Goal: Transaction & Acquisition: Purchase product/service

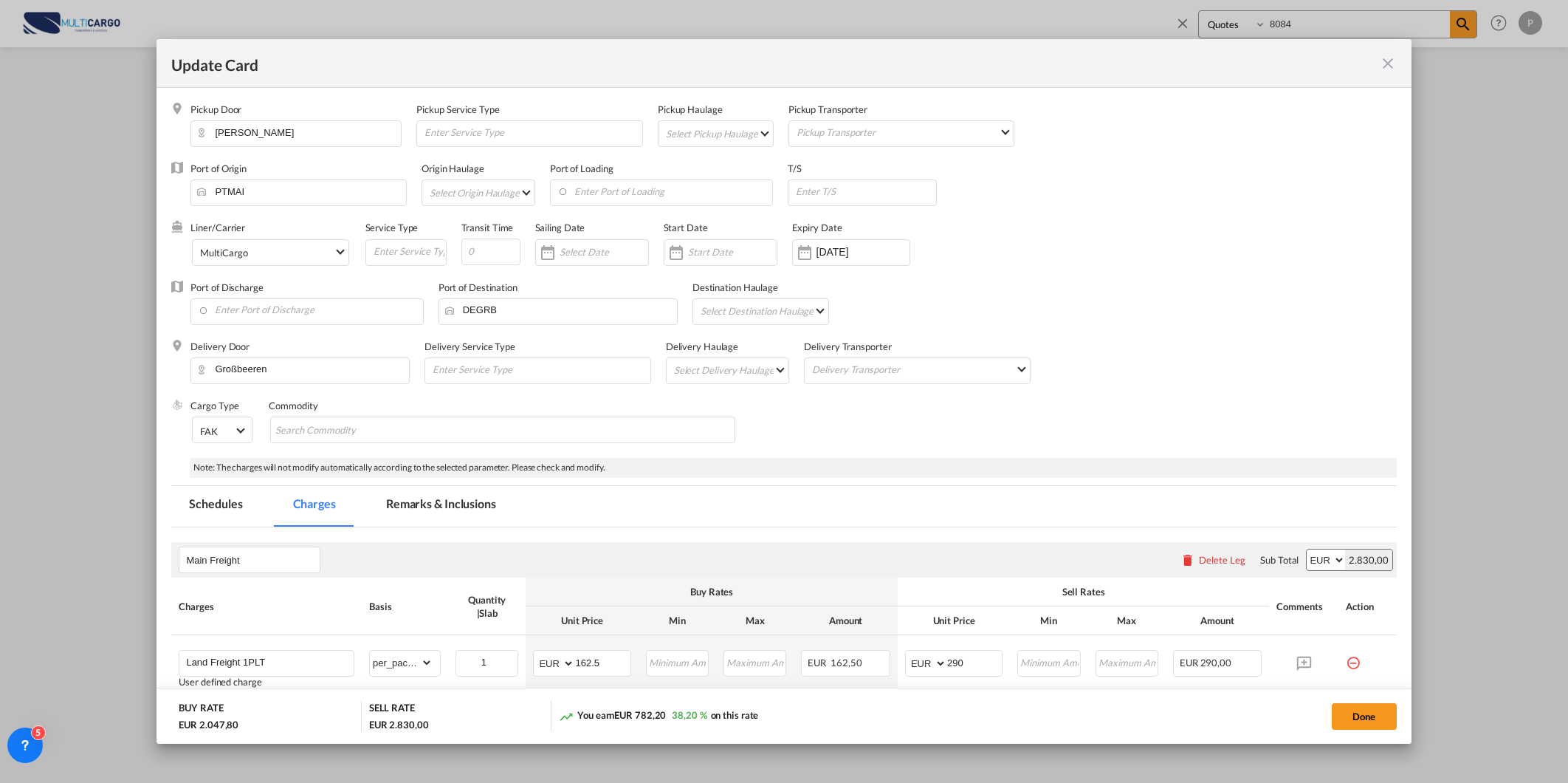
click at [1390, 58] on md-icon "icon-close fg-AAA8AD m-0 pointer" at bounding box center [1388, 63] width 17 height 17
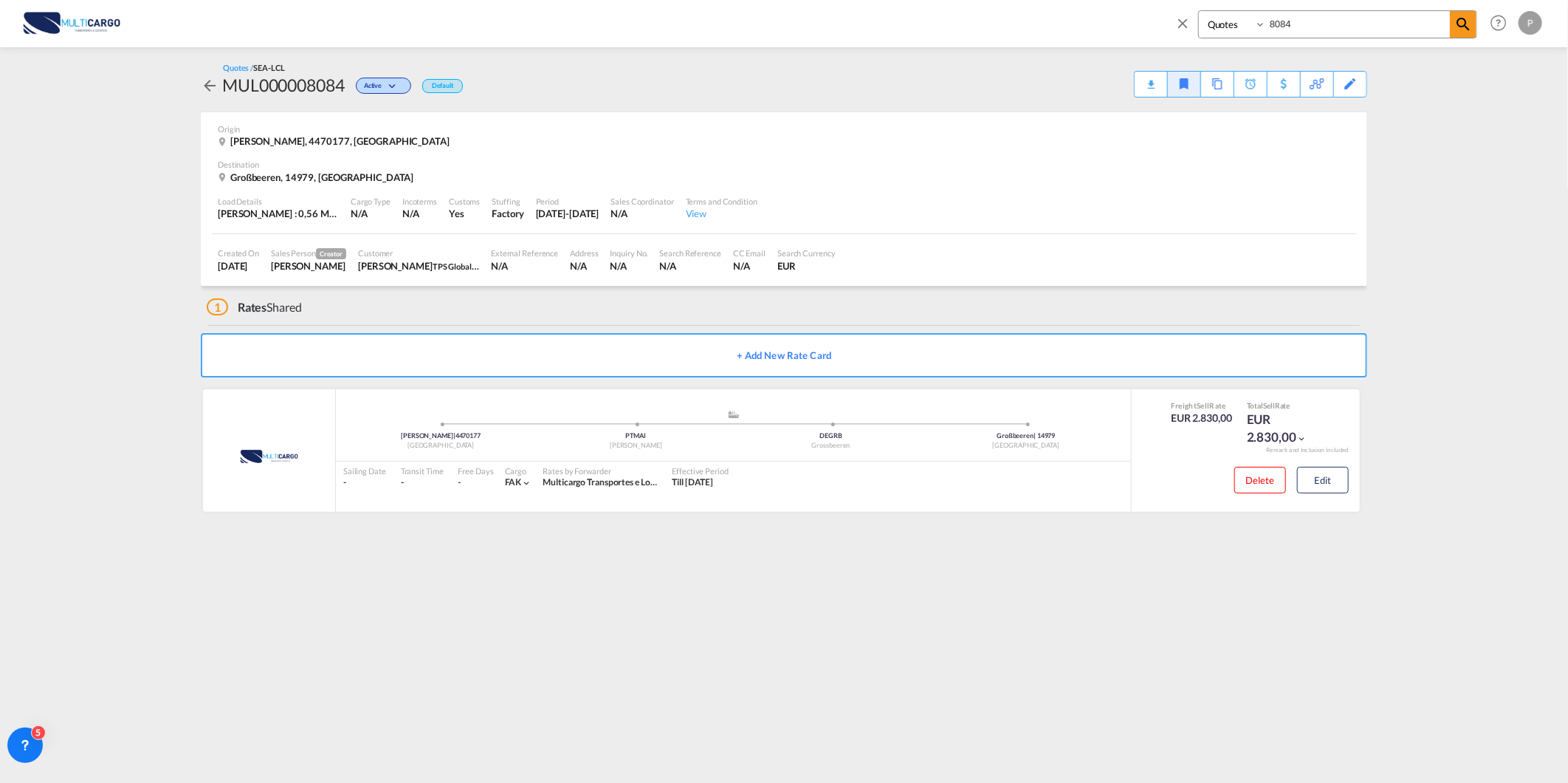
click at [1179, 20] on md-icon "icon-close" at bounding box center [1182, 23] width 16 height 16
click at [1181, 19] on div "Analytics Reports Dashboard Rate Search Quotes My Rate Files New Rates Ratecard" at bounding box center [784, 23] width 1524 height 46
click at [258, 25] on span "Rate Search" at bounding box center [259, 22] width 53 height 13
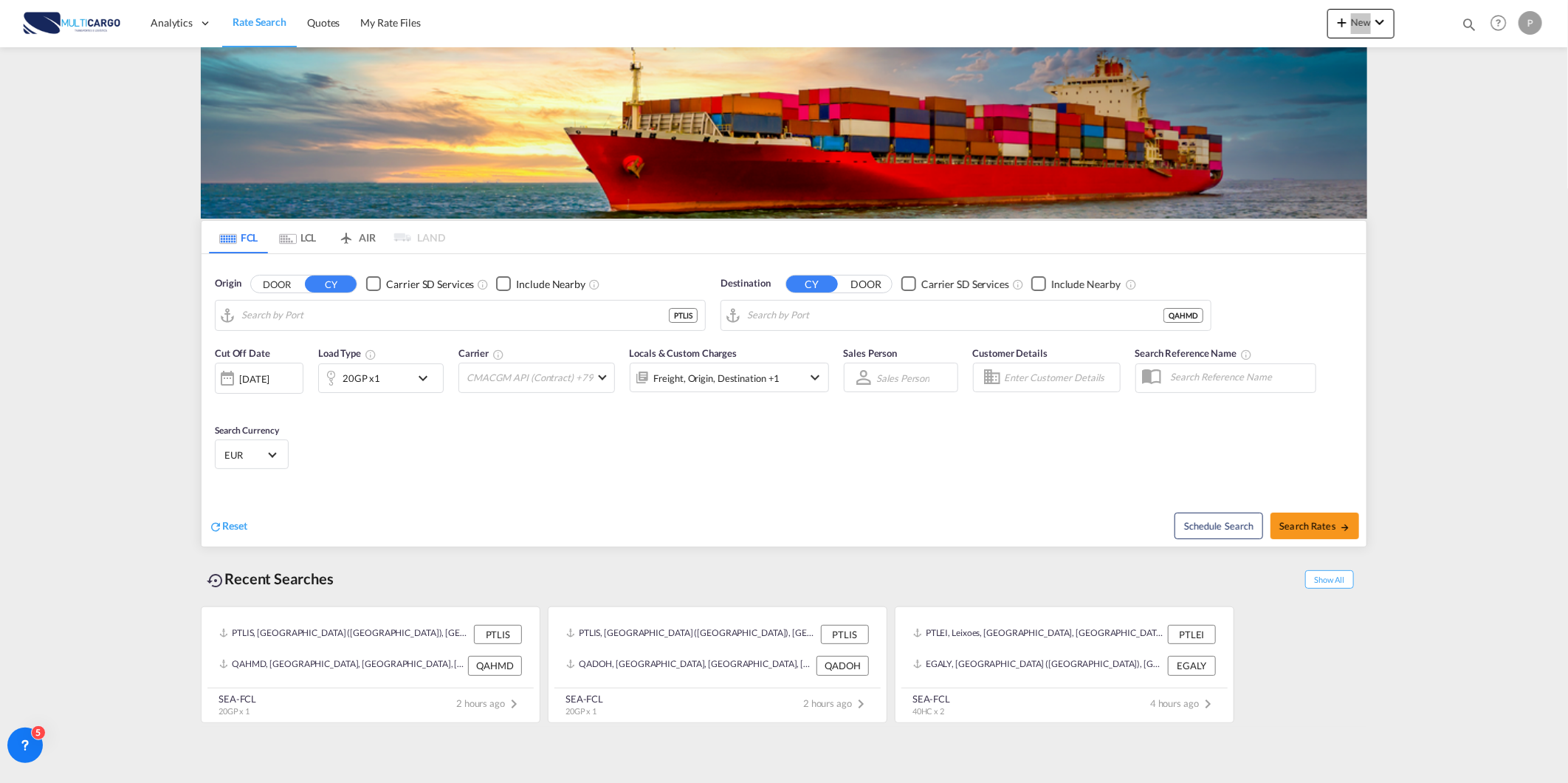
type input "[GEOGRAPHIC_DATA] ([GEOGRAPHIC_DATA]), PTLIS"
type input "Hamad, QAHMD"
click at [371, 312] on input "[GEOGRAPHIC_DATA] ([GEOGRAPHIC_DATA]), PTLIS" at bounding box center [470, 315] width 456 height 22
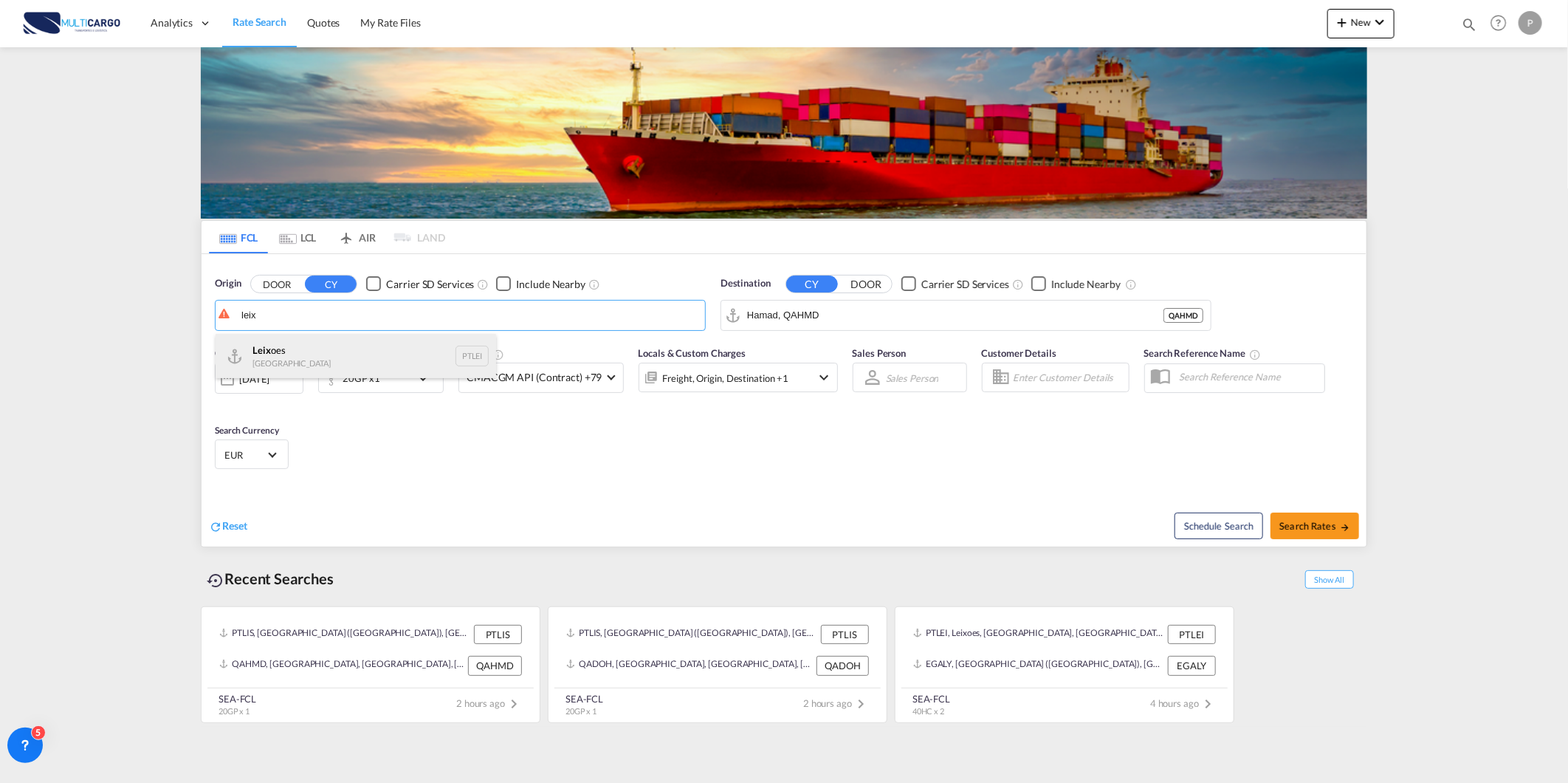
click at [304, 352] on div "Leix oes Portugal PTLEI" at bounding box center [356, 356] width 280 height 44
type input "Leixoes, PTLEI"
click at [812, 323] on input "Hamad, QAHMD" at bounding box center [956, 315] width 417 height 22
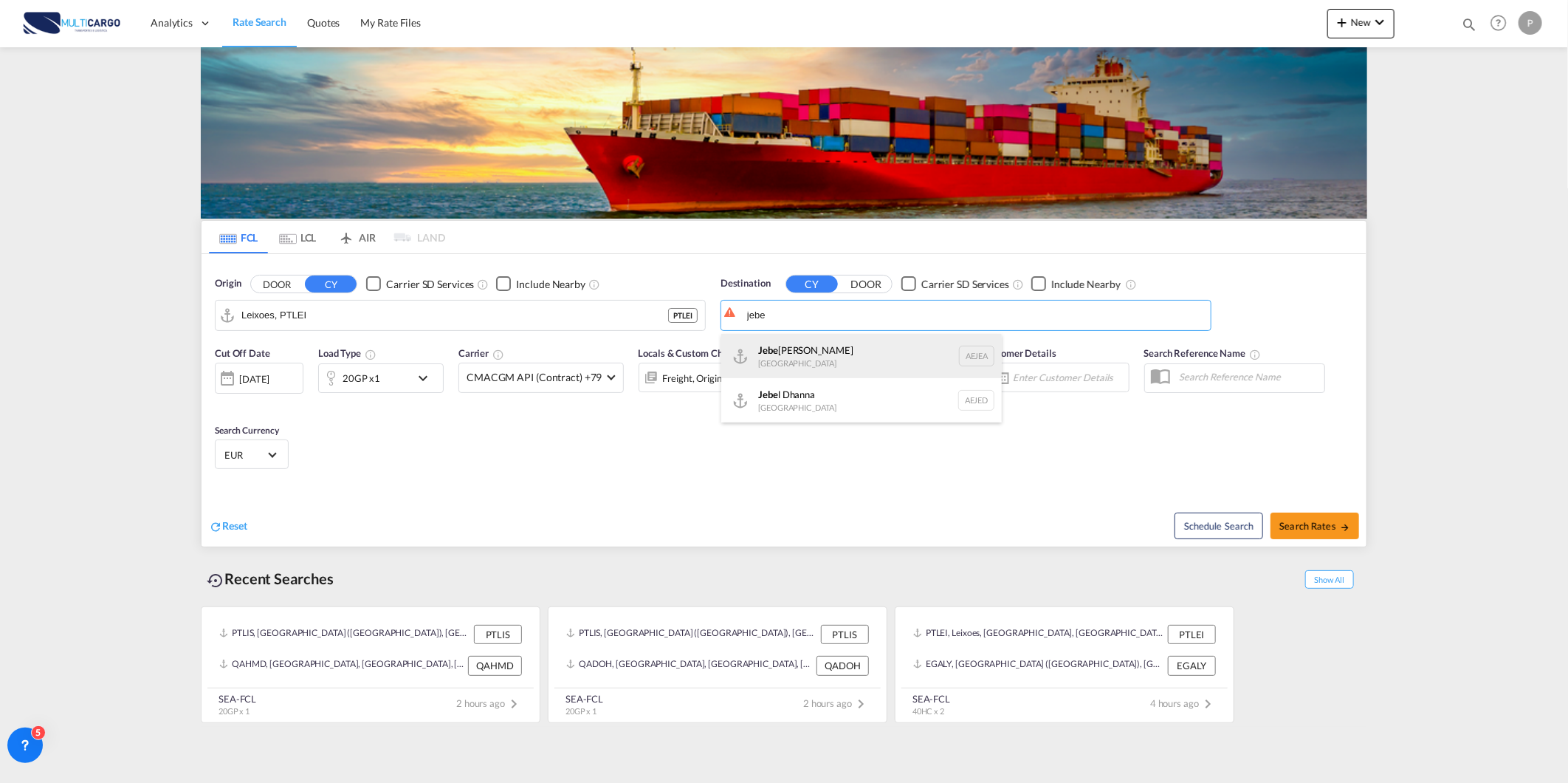
click at [825, 361] on div "Jebe l Ali [GEOGRAPHIC_DATA] [GEOGRAPHIC_DATA]" at bounding box center [861, 356] width 280 height 44
type input "[GEOGRAPHIC_DATA], [GEOGRAPHIC_DATA]"
click at [392, 373] on div "20GP x1" at bounding box center [365, 377] width 92 height 29
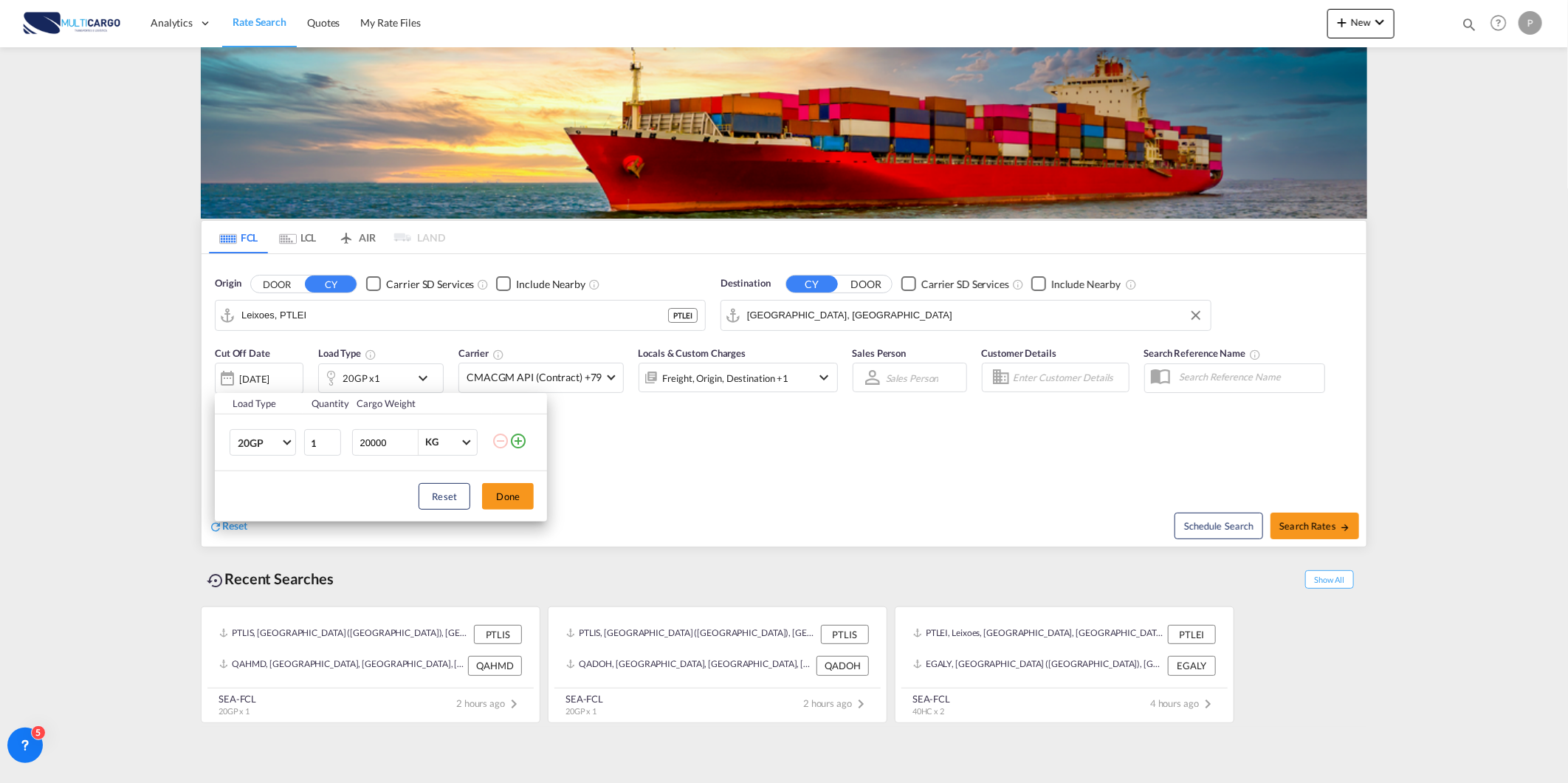
click at [519, 437] on md-icon "icon-plus-circle-outline" at bounding box center [518, 441] width 17 height 17
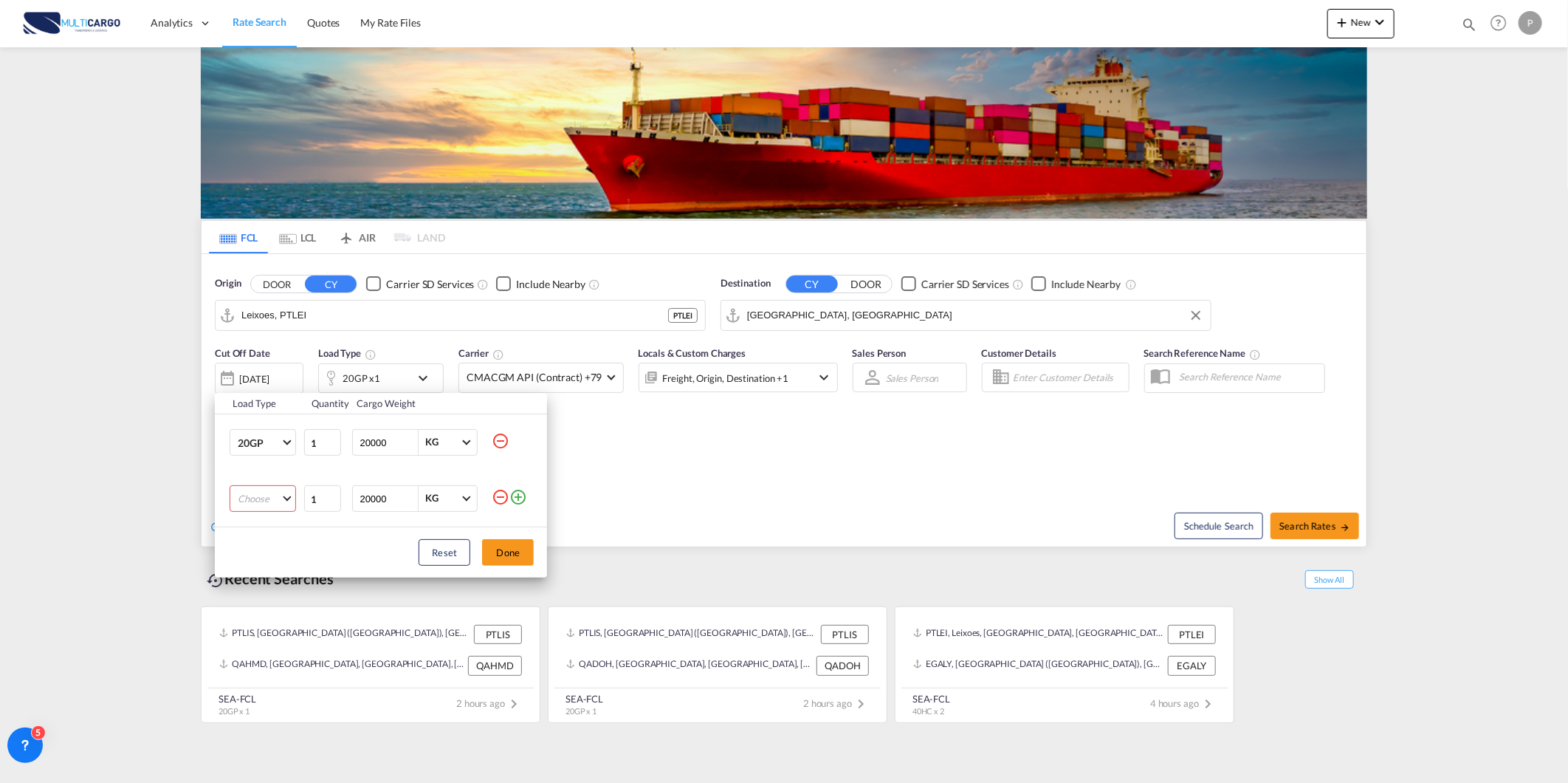
click at [273, 499] on md-select "Choose 20GP 40GP 40HC 45HC 20RE 40RE 40HR 20OT 40OT 20FR 40FR 40NR 20NR 45S 20T…" at bounding box center [263, 498] width 67 height 27
click at [277, 567] on md-option "40HC" at bounding box center [276, 570] width 101 height 36
click at [519, 547] on button "Done" at bounding box center [507, 552] width 52 height 27
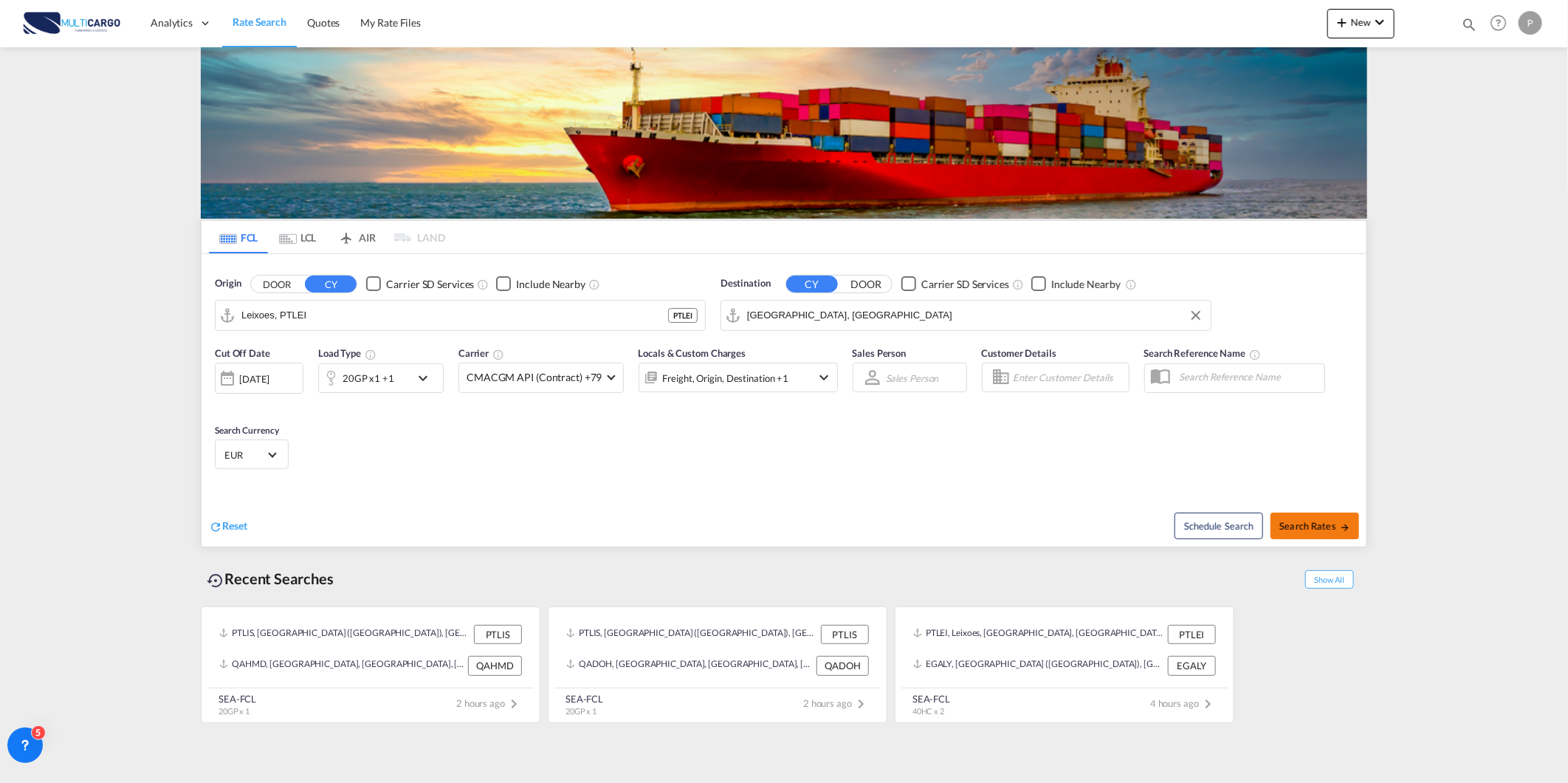
click at [1327, 529] on span "Search Rates" at bounding box center [1314, 525] width 71 height 12
type input "PTLEI to AEJEA / [DATE]"
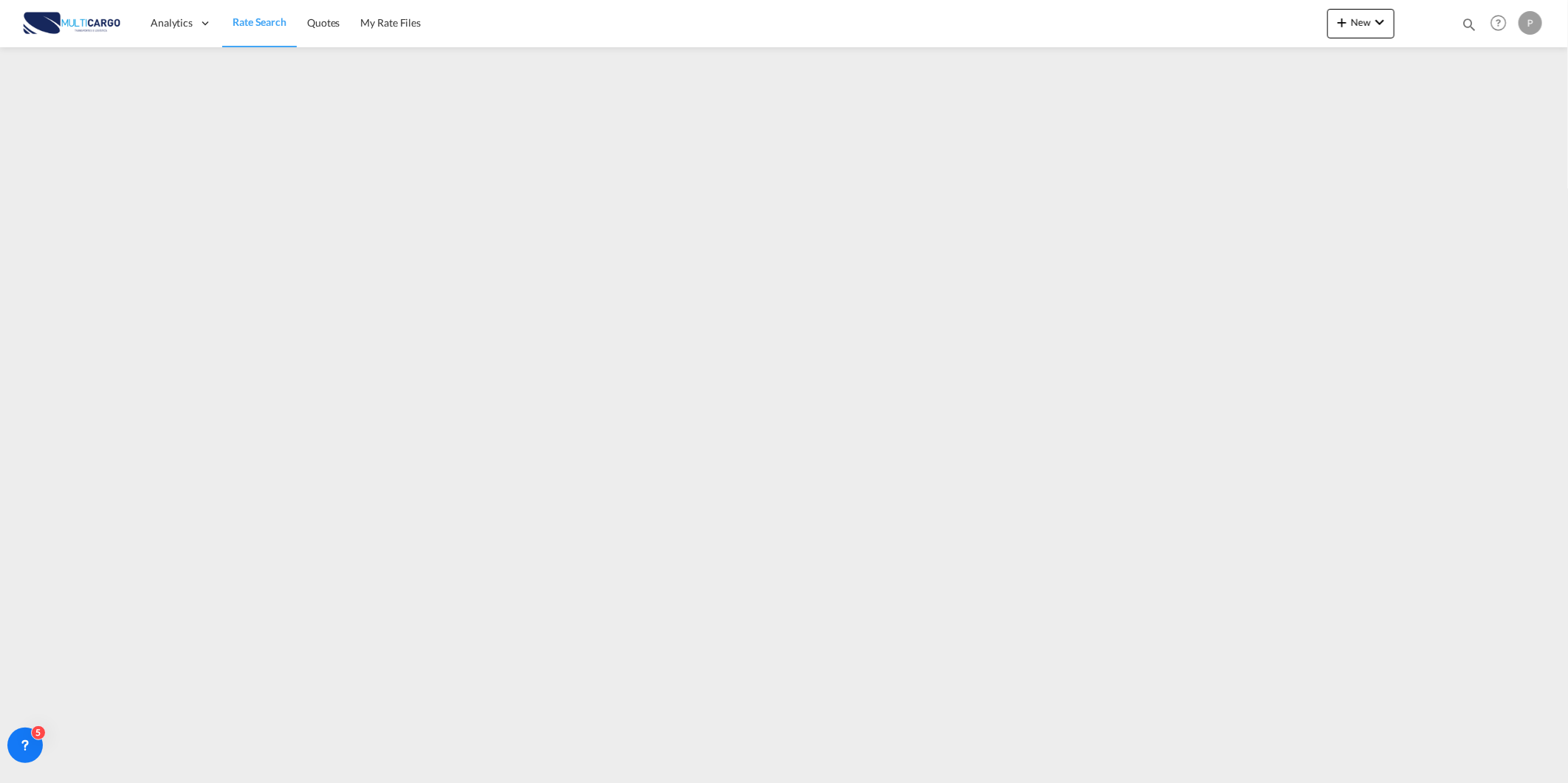
click at [251, 16] on span "Rate Search" at bounding box center [260, 22] width 54 height 13
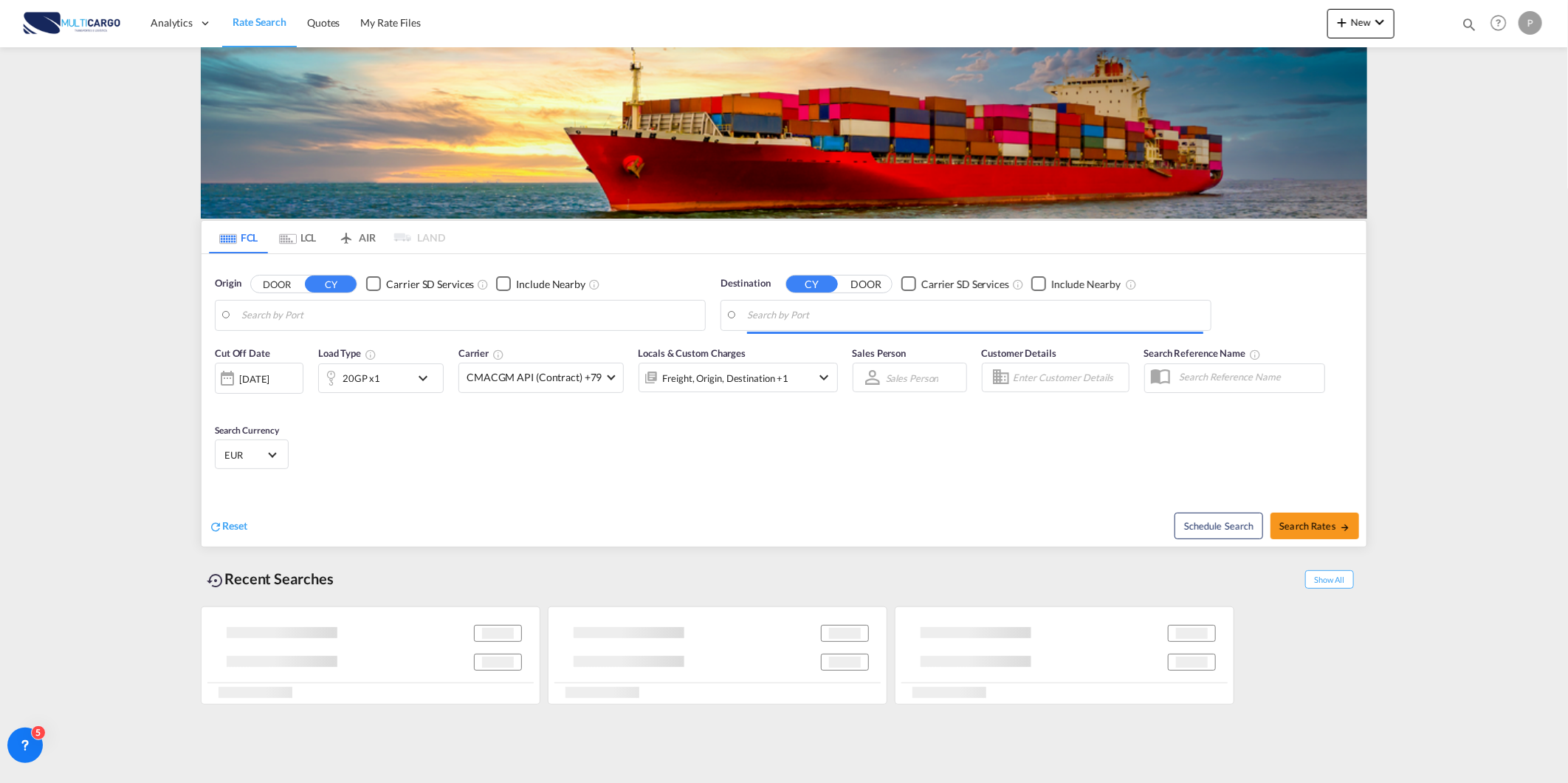
type input "Leixoes, PTLEI"
type input "[GEOGRAPHIC_DATA], [GEOGRAPHIC_DATA]"
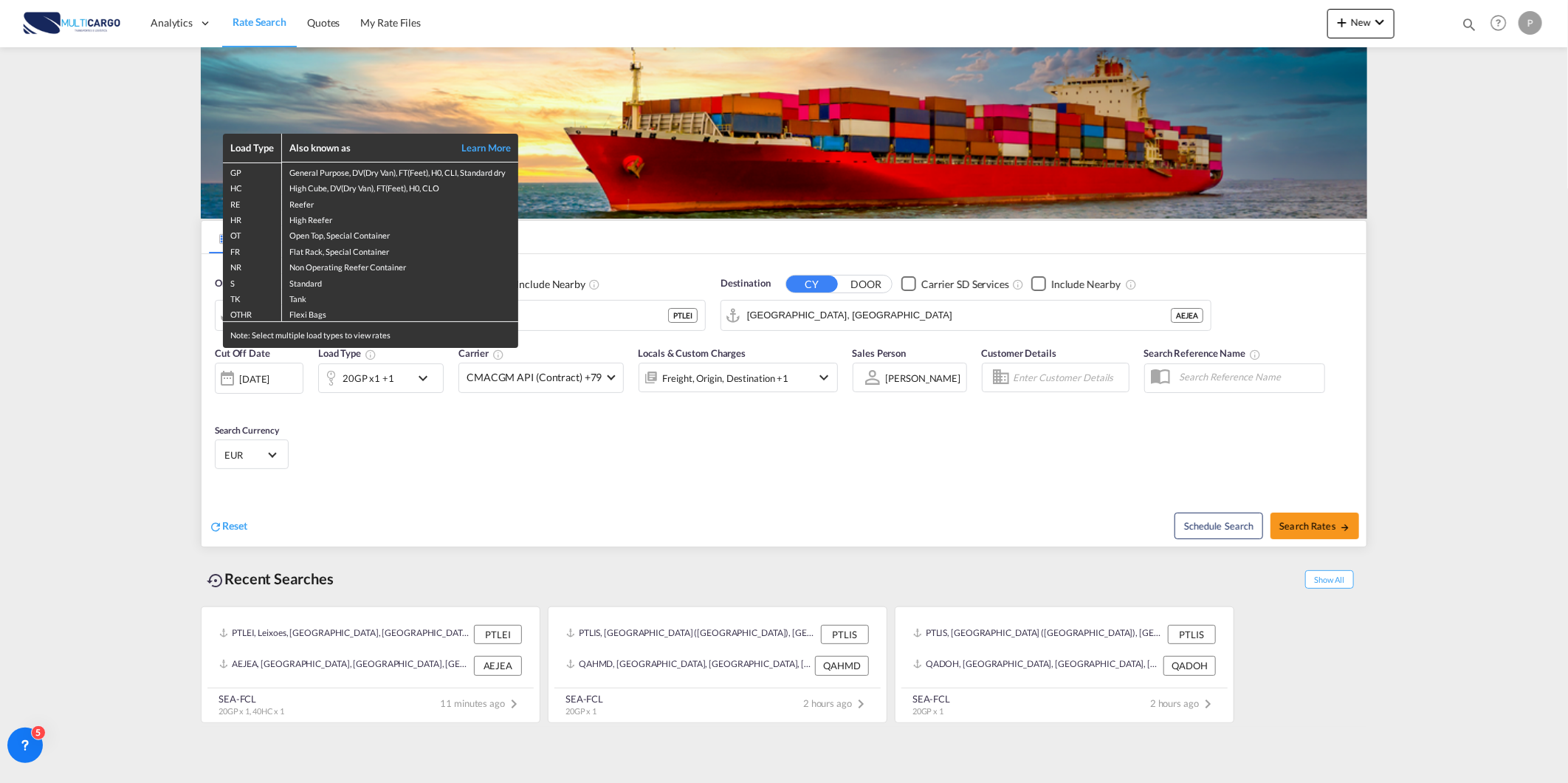
click at [517, 475] on div "Load Type Also known as Learn More GP General Purpose, DV(Dry Van), FT(Feet), H…" at bounding box center [784, 392] width 1568 height 783
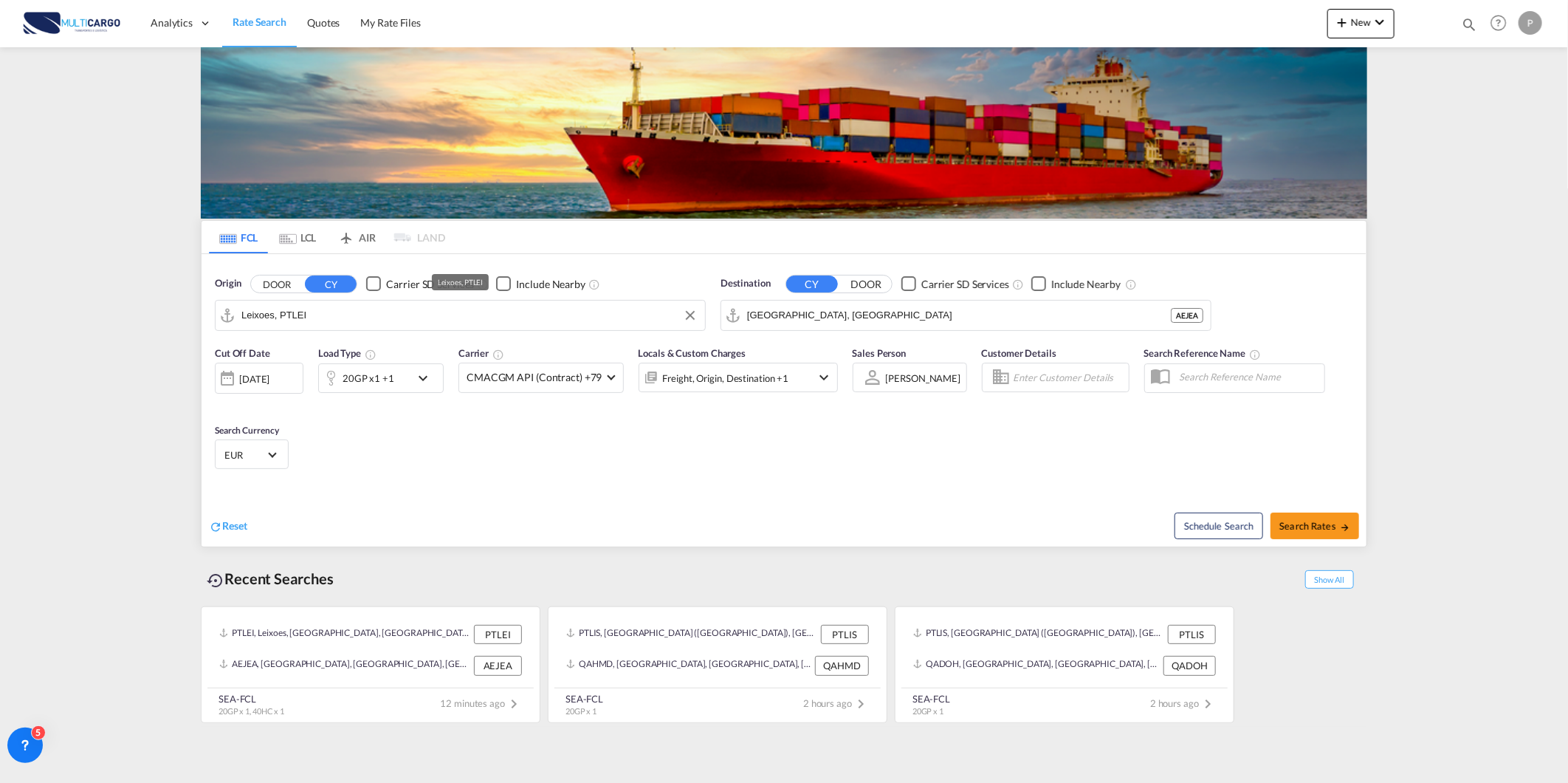
click at [334, 316] on input "Leixoes, PTLEI" at bounding box center [470, 315] width 456 height 22
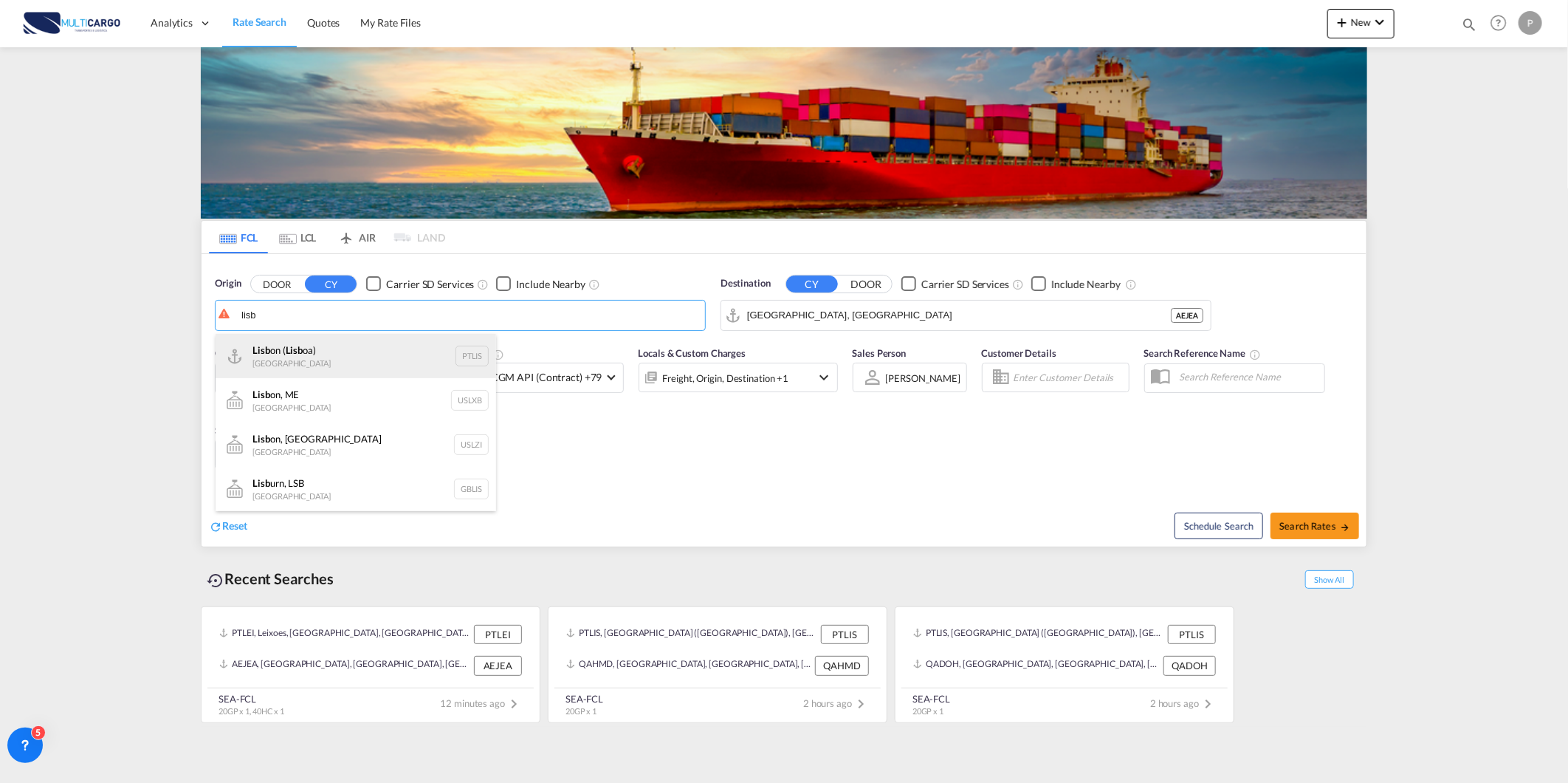
click at [319, 342] on div "Lisb on ( Lisb oa) Portugal PTLIS" at bounding box center [356, 356] width 280 height 44
type input "[GEOGRAPHIC_DATA] ([GEOGRAPHIC_DATA]), PTLIS"
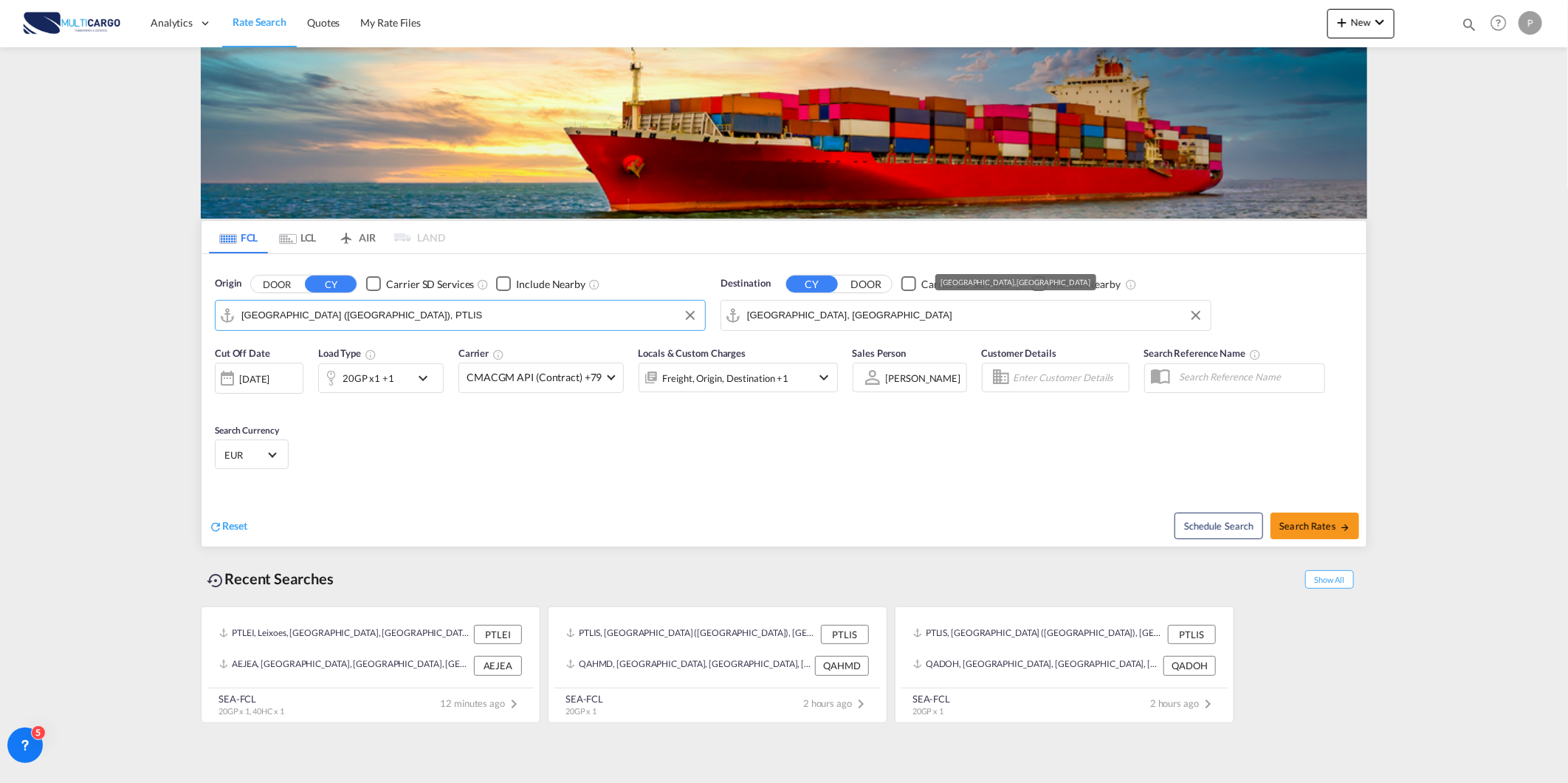
click at [826, 321] on input "[GEOGRAPHIC_DATA], [GEOGRAPHIC_DATA]" at bounding box center [975, 315] width 456 height 22
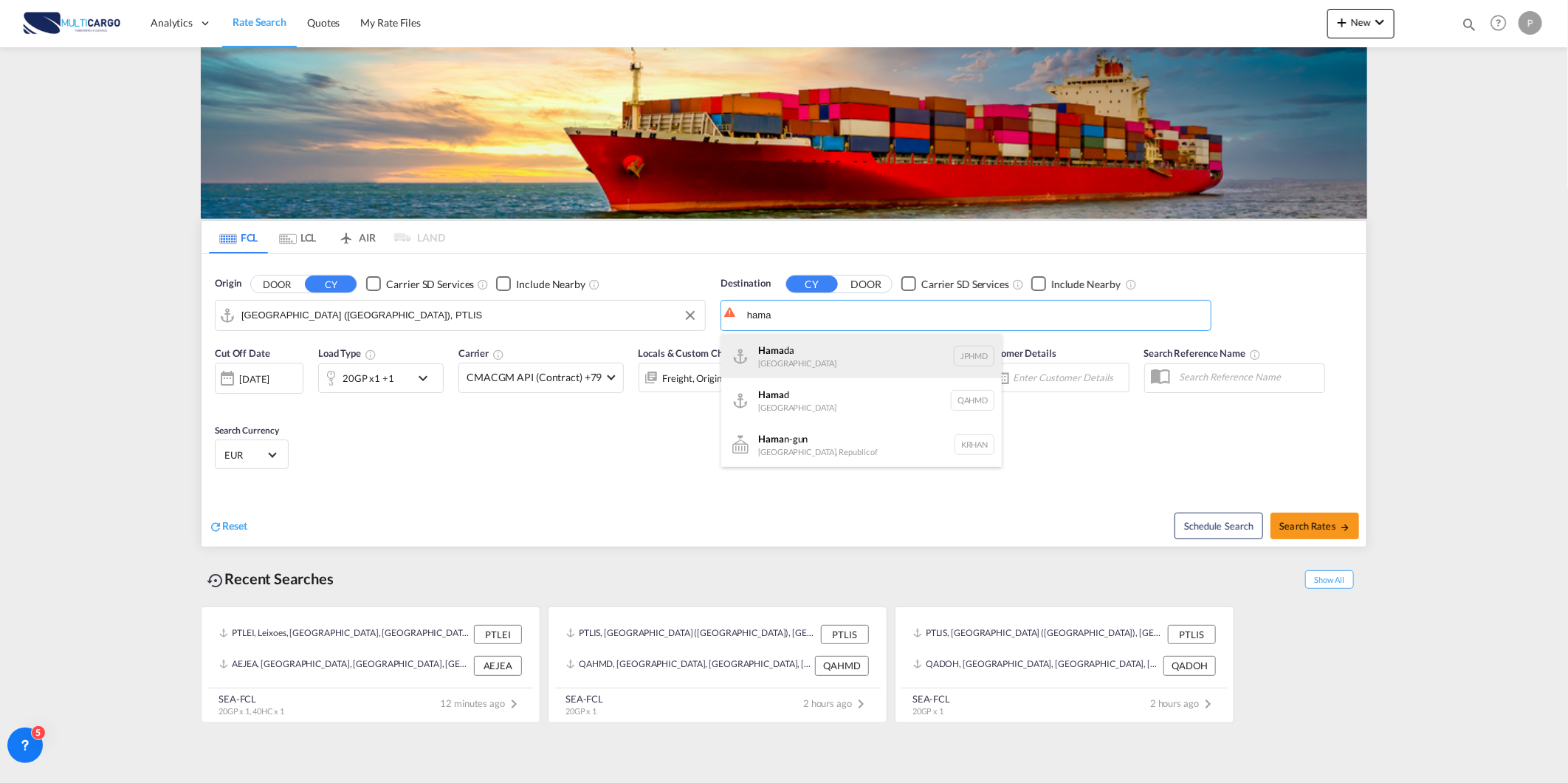
click at [839, 355] on div "Hama da [GEOGRAPHIC_DATA] JPHMD" at bounding box center [861, 356] width 280 height 44
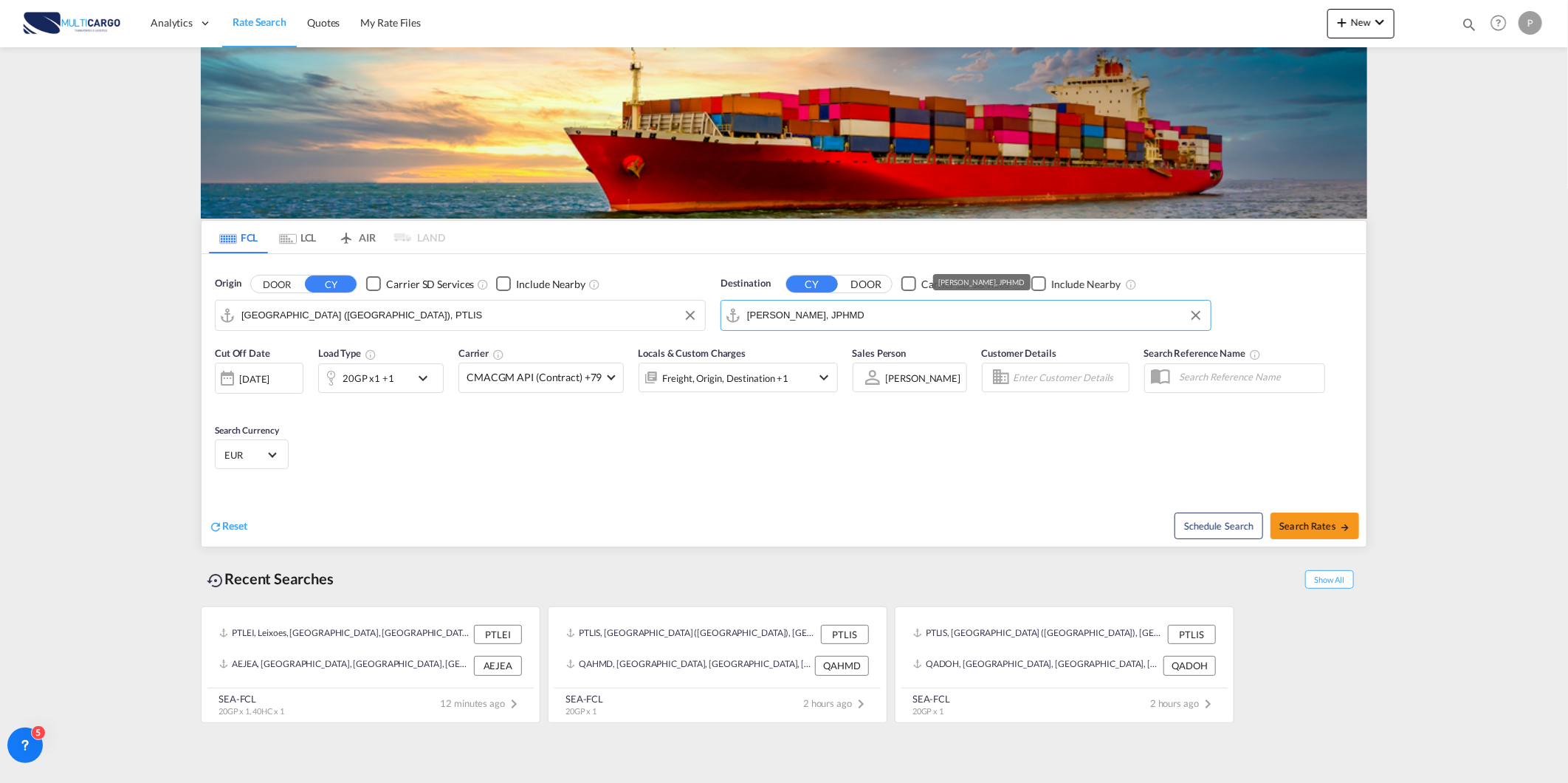
click at [830, 307] on input "[PERSON_NAME], JPHMD" at bounding box center [975, 315] width 456 height 22
type input "a"
drag, startPoint x: 829, startPoint y: 403, endPoint x: 724, endPoint y: 392, distance: 105.6
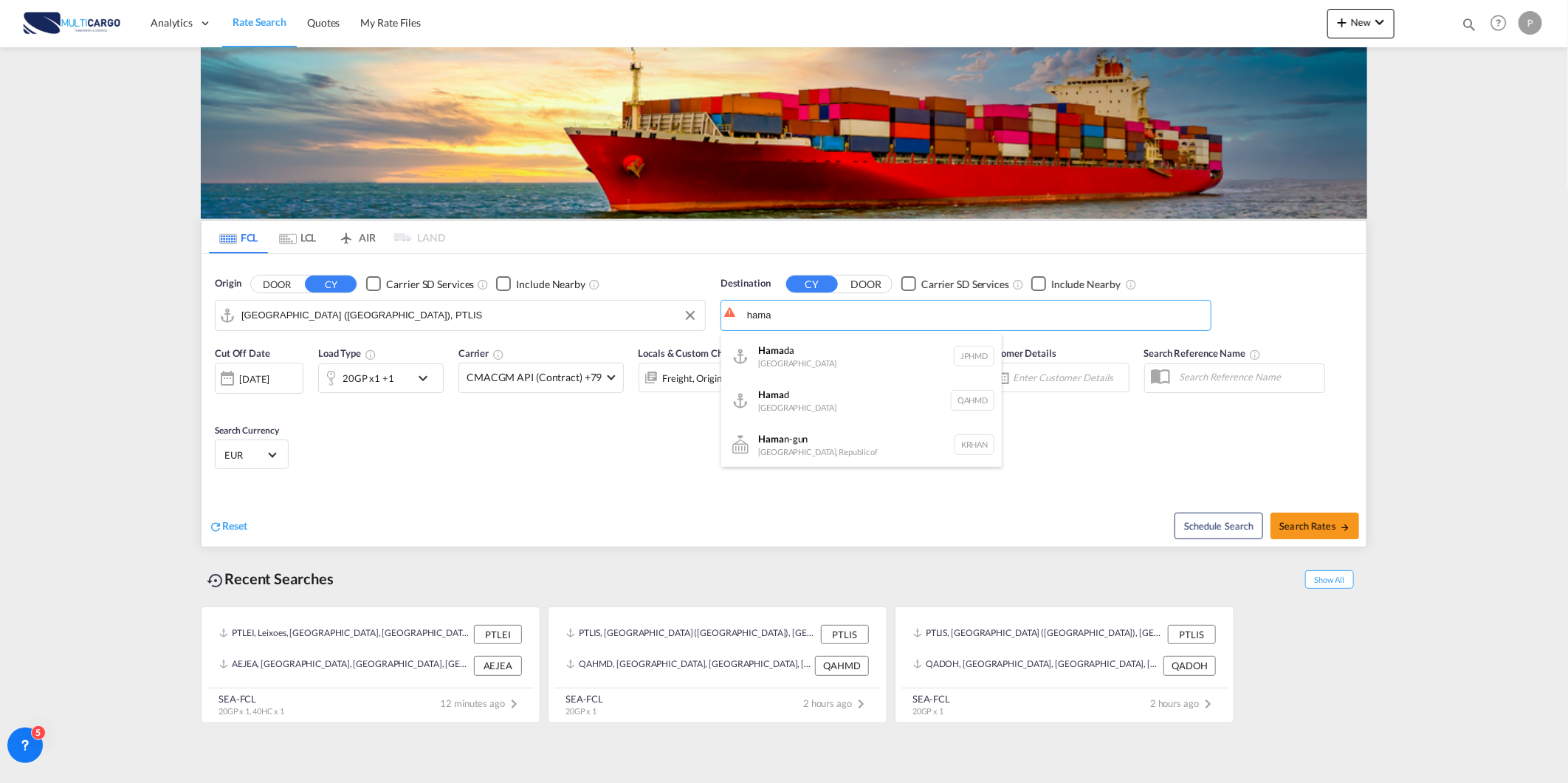
click at [828, 403] on div "Hama d [GEOGRAPHIC_DATA] QAHMD" at bounding box center [861, 400] width 280 height 44
type input "Hamad, QAHMD"
click at [425, 374] on md-icon "icon-chevron-down" at bounding box center [427, 378] width 25 height 17
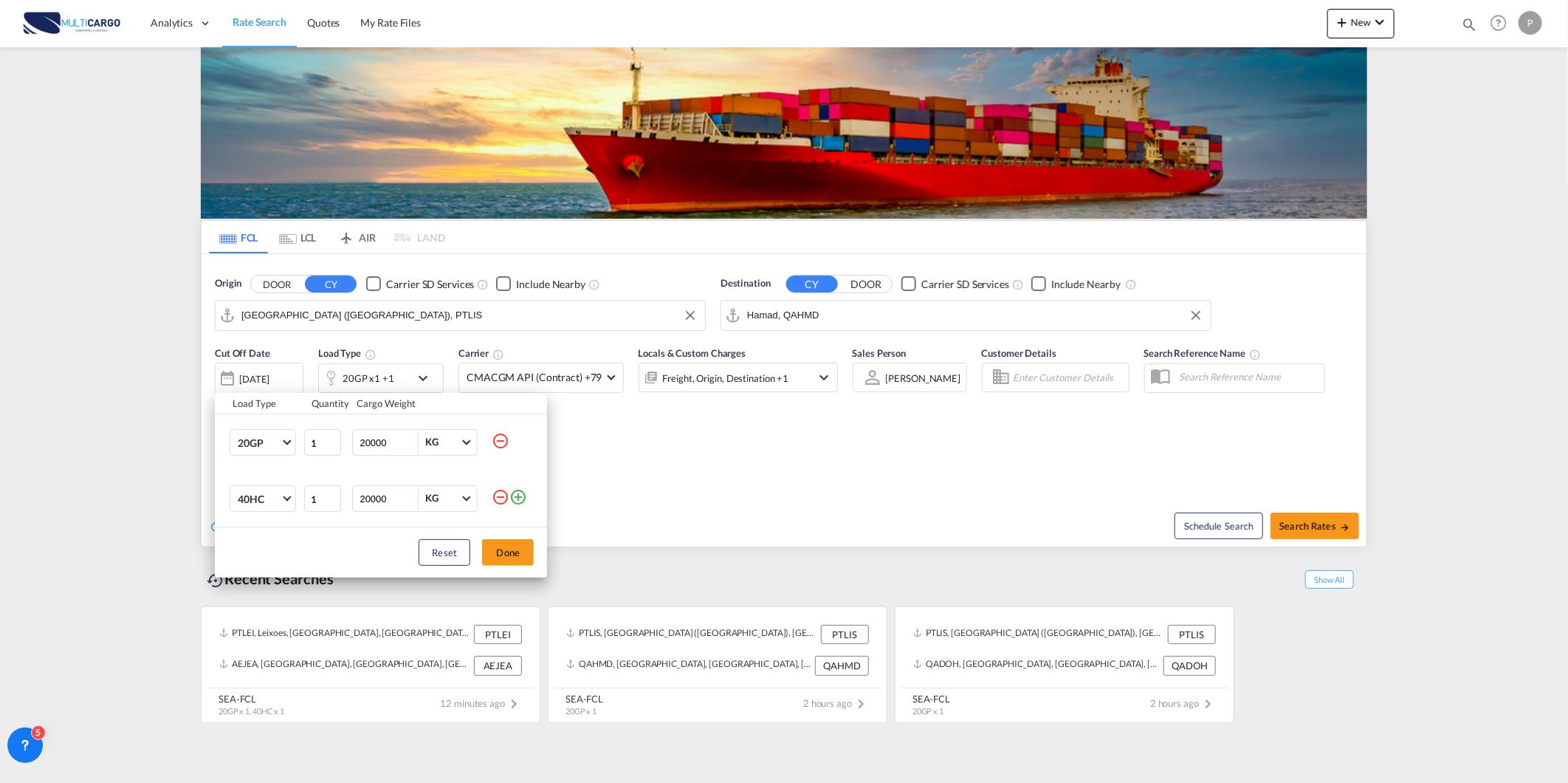
click at [497, 497] on md-icon "icon-minus-circle-outline" at bounding box center [501, 497] width 17 height 17
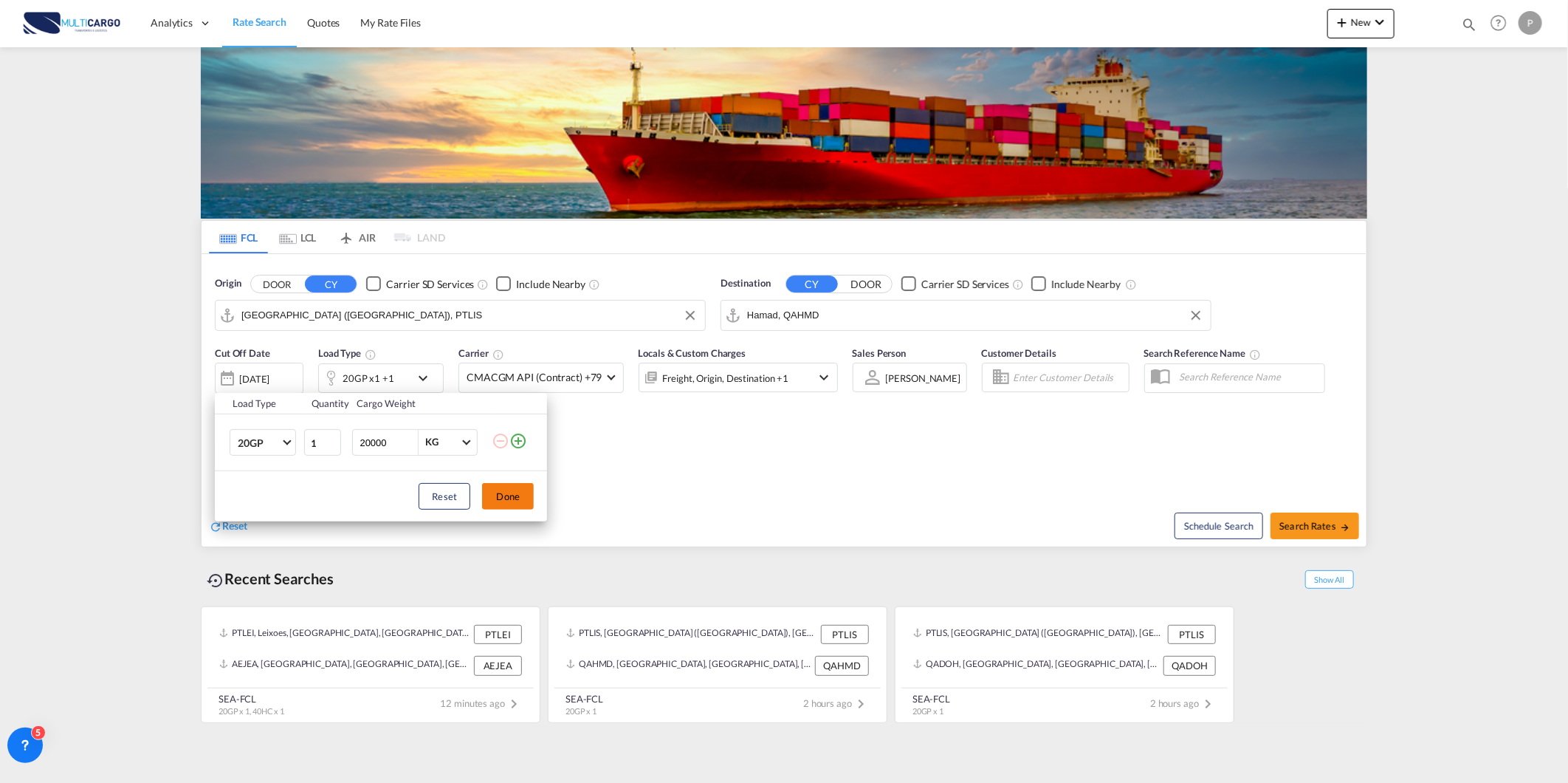
click at [519, 498] on button "Done" at bounding box center [507, 496] width 52 height 27
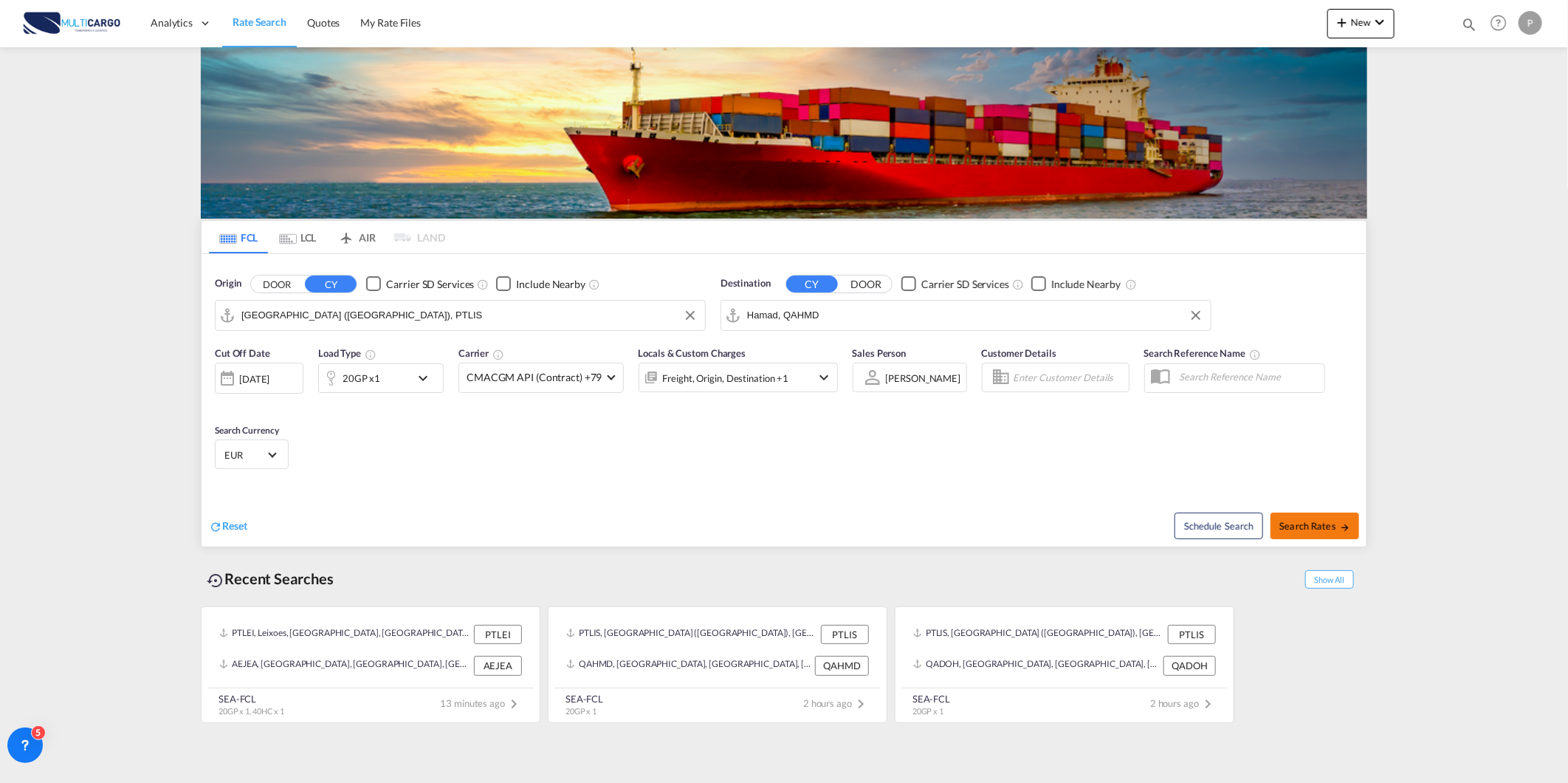
click at [1326, 521] on span "Search Rates" at bounding box center [1314, 525] width 71 height 12
type input "PTLIS to QAHMD / [DATE]"
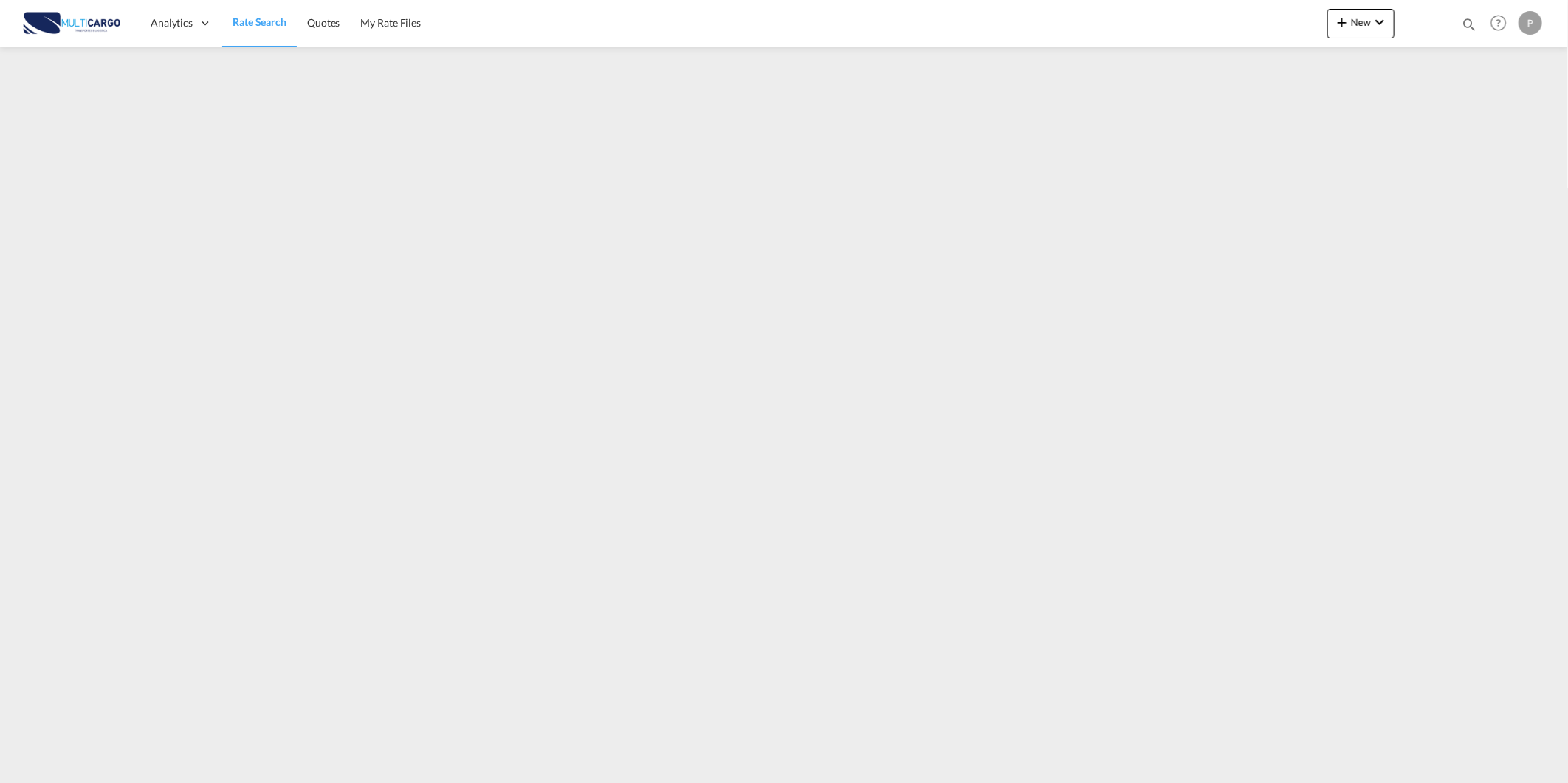
click at [1459, 20] on div "Quotes Help Resources Product Release P My Profile Logout" at bounding box center [1499, 23] width 93 height 46
click at [1464, 23] on md-icon "icon-magnify" at bounding box center [1469, 24] width 16 height 16
drag, startPoint x: 1246, startPoint y: 29, endPoint x: 1242, endPoint y: 40, distance: 11.7
click at [1246, 29] on select "Quotes" at bounding box center [1234, 25] width 71 height 27
select select "Quotes"
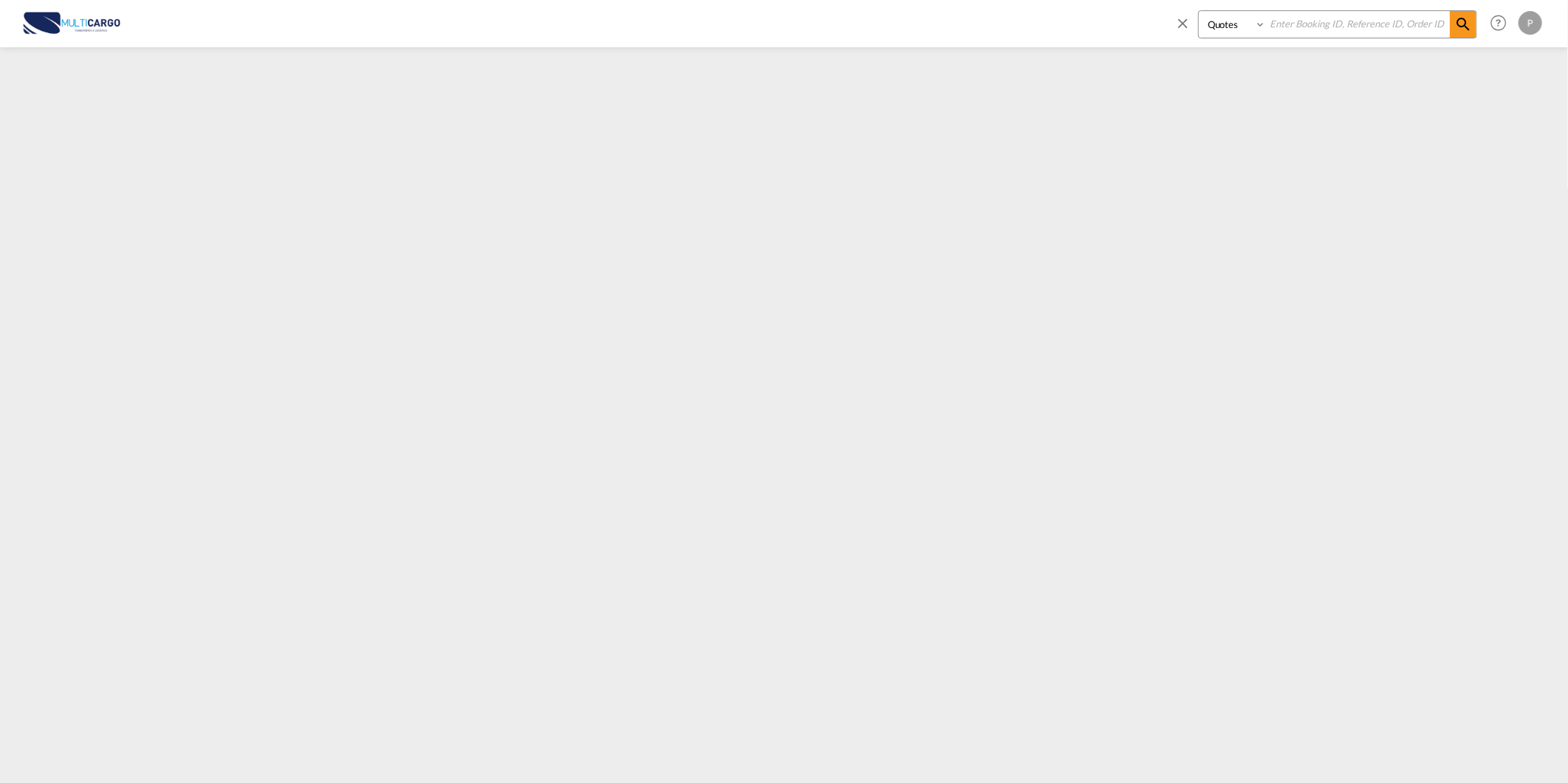
click at [1199, 11] on select "Quotes" at bounding box center [1234, 25] width 71 height 27
click at [1297, 24] on input at bounding box center [1358, 24] width 184 height 26
click at [1338, 29] on input at bounding box center [1358, 24] width 184 height 26
type input "8123"
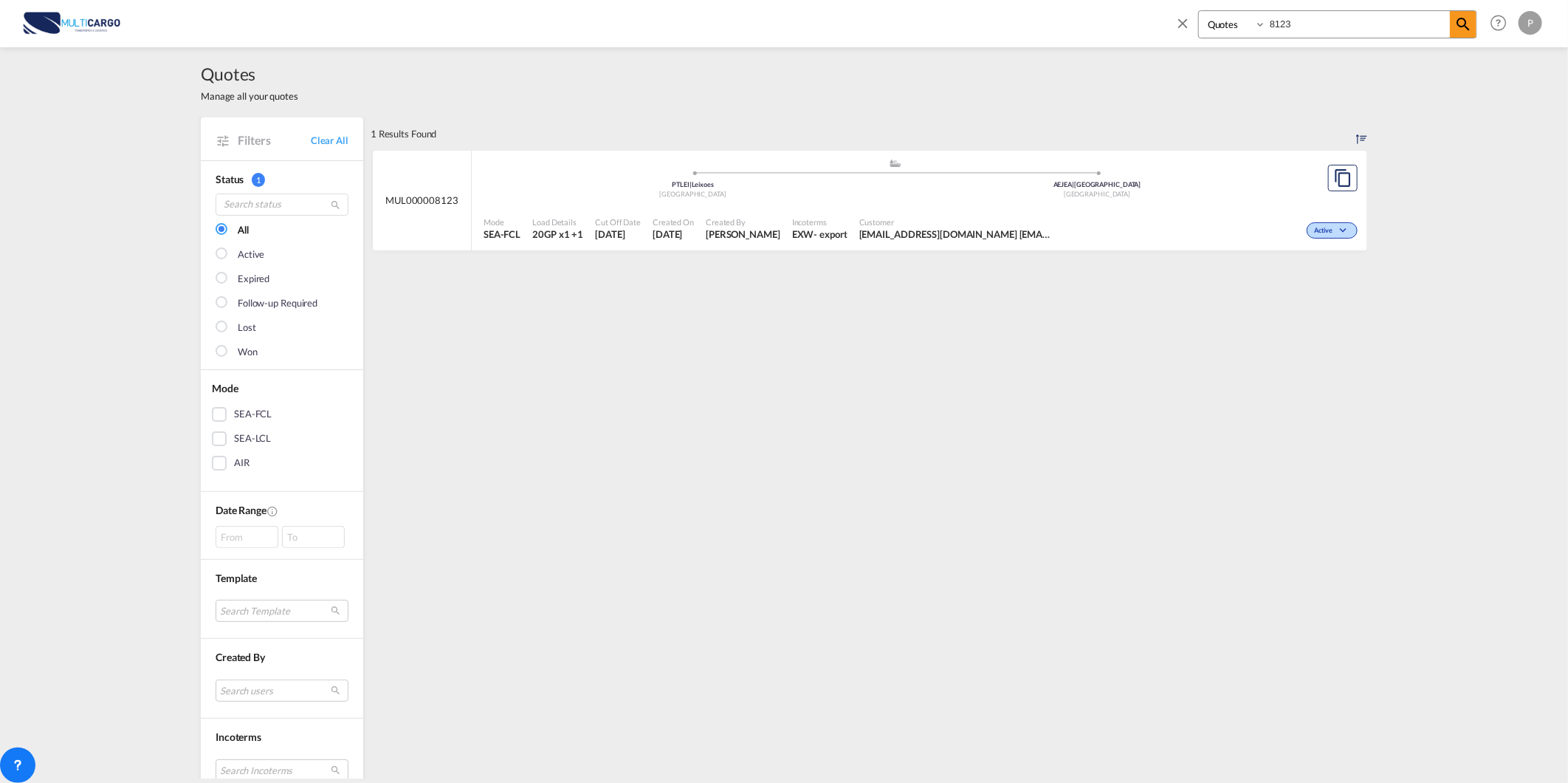
click at [1105, 201] on div ".a{fill:#aaa8ad;} .a{fill:#aaa8ad;} PTLEI | Leixoes Portugal AEJEA | Jebel Ali …" at bounding box center [895, 180] width 823 height 44
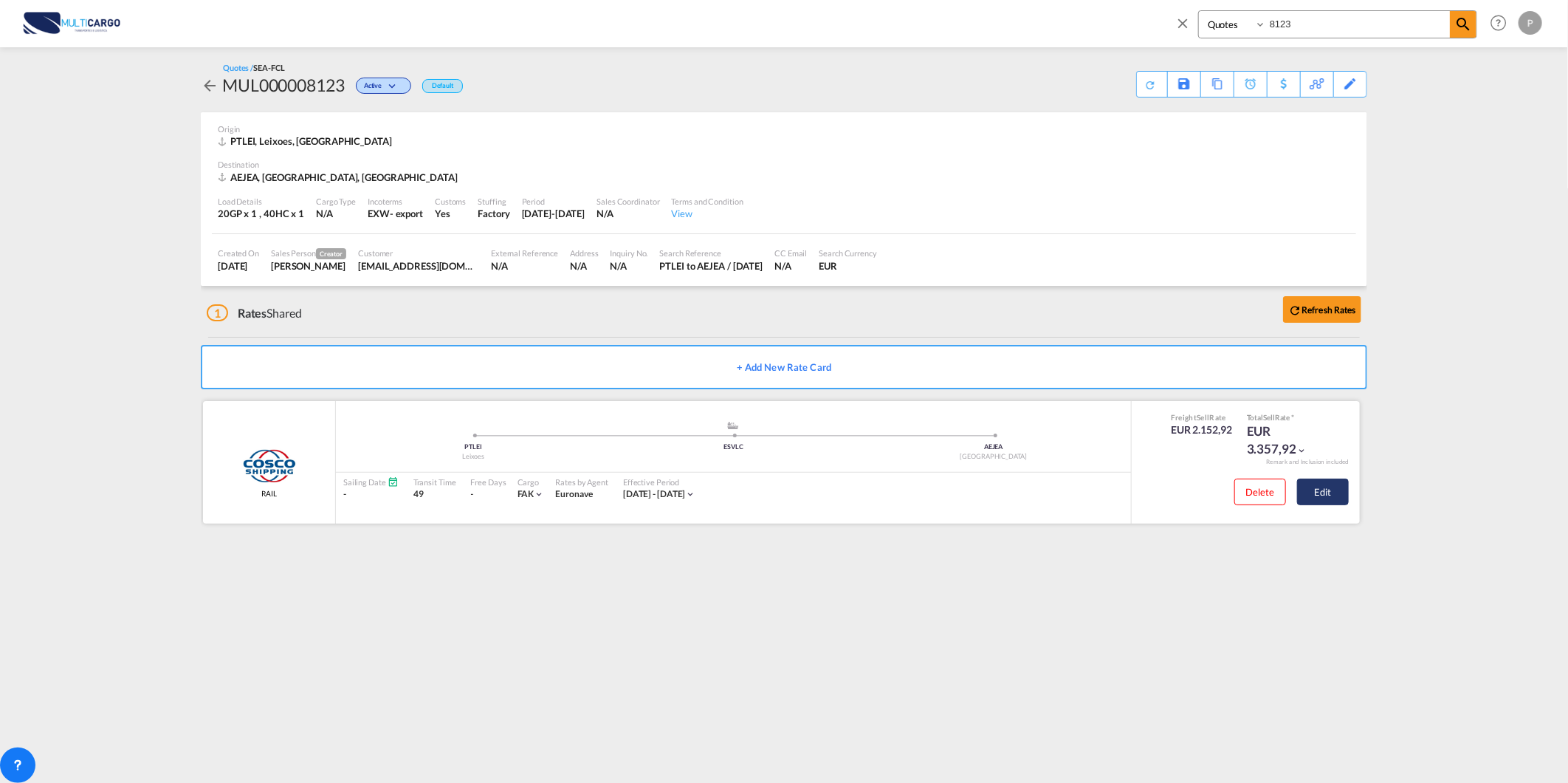
click at [1326, 481] on button "Edit" at bounding box center [1322, 492] width 52 height 27
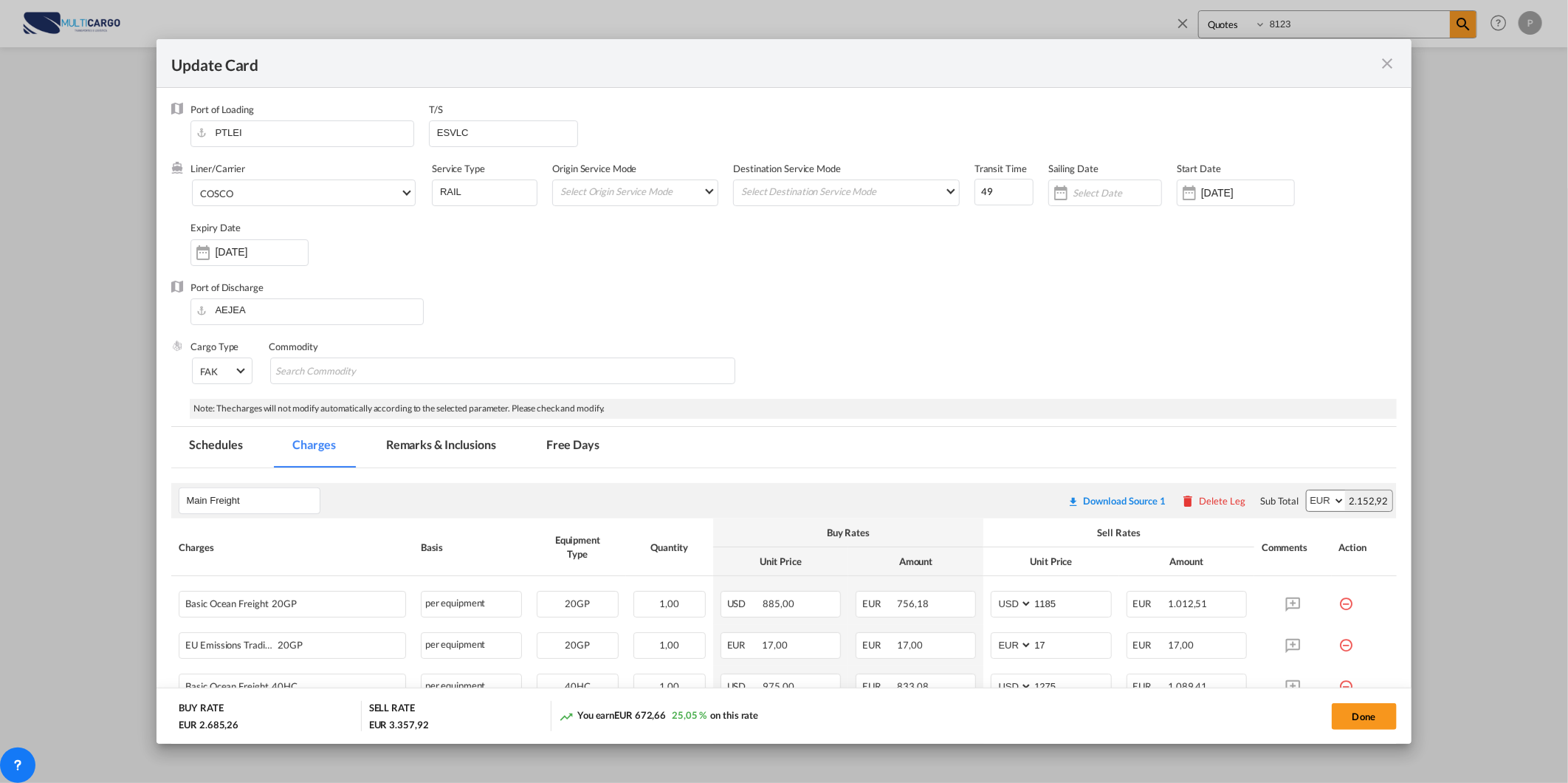
select select "per container"
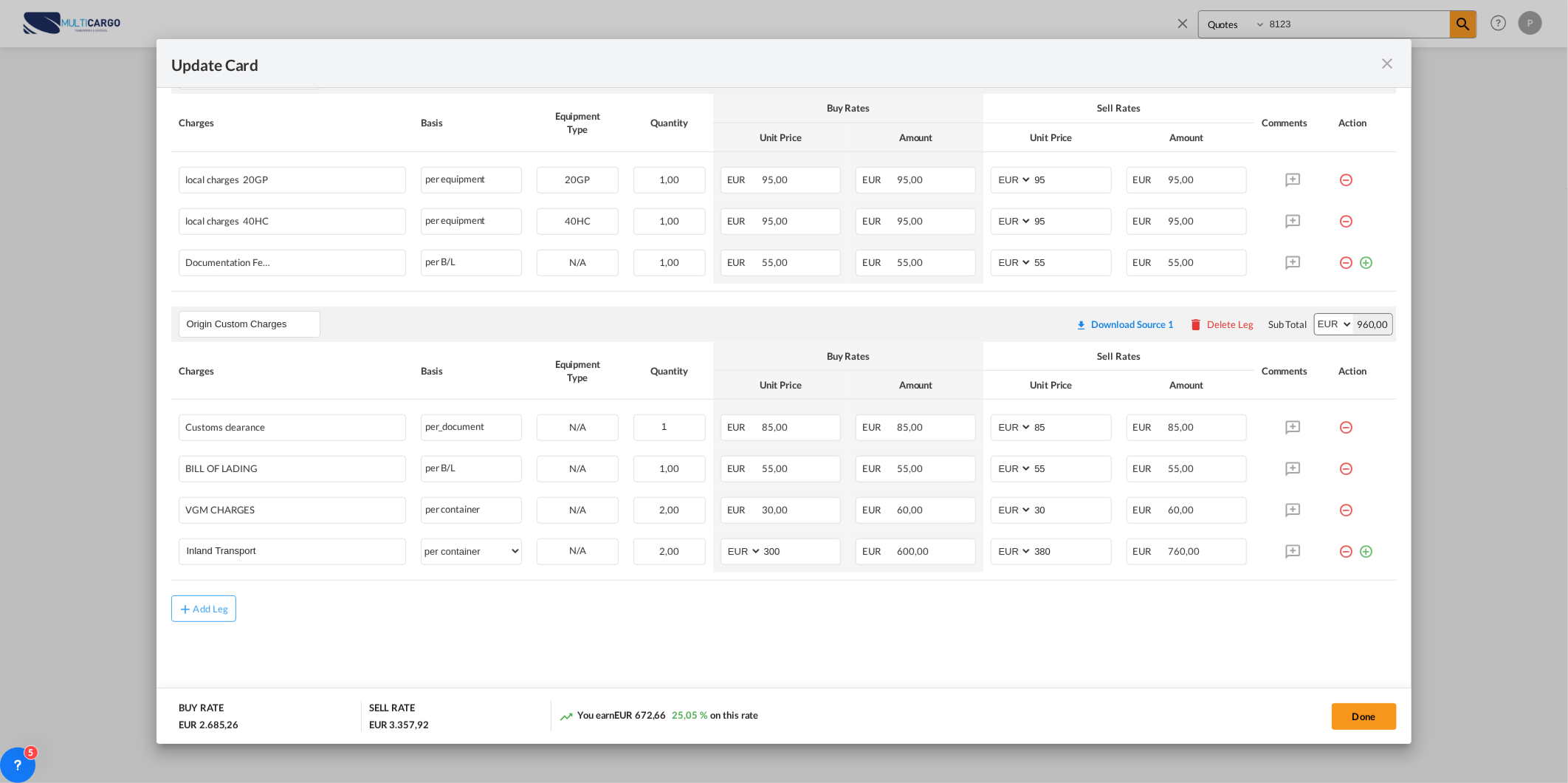
scroll to position [714, 0]
click at [1391, 63] on md-icon "icon-close fg-AAA8AD m-0 pointer" at bounding box center [1388, 63] width 17 height 17
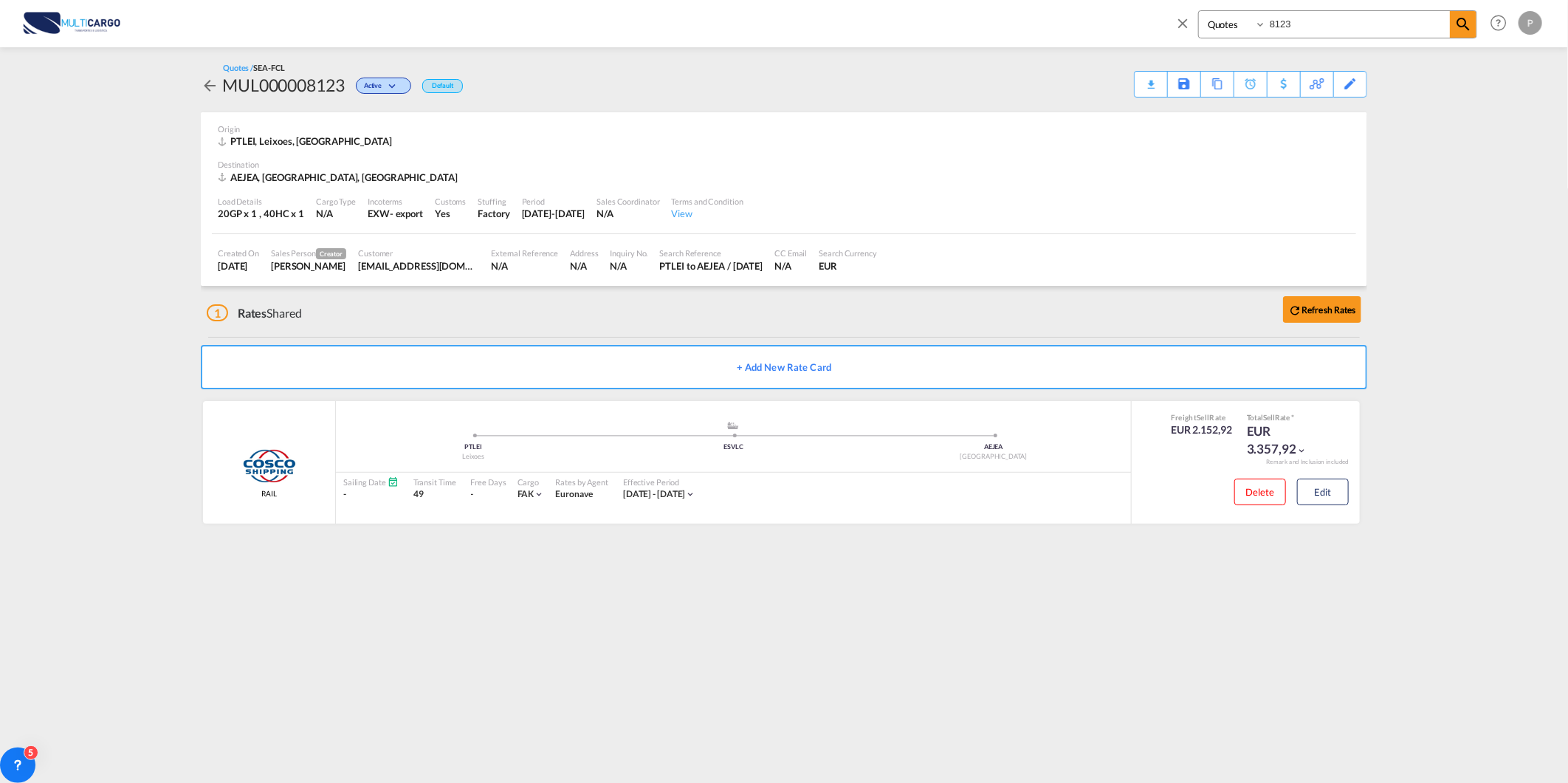
drag, startPoint x: 1341, startPoint y: 33, endPoint x: 1204, endPoint y: 33, distance: 137.0
click at [1204, 33] on div "Quotes 8123" at bounding box center [1337, 24] width 279 height 28
type input "8134"
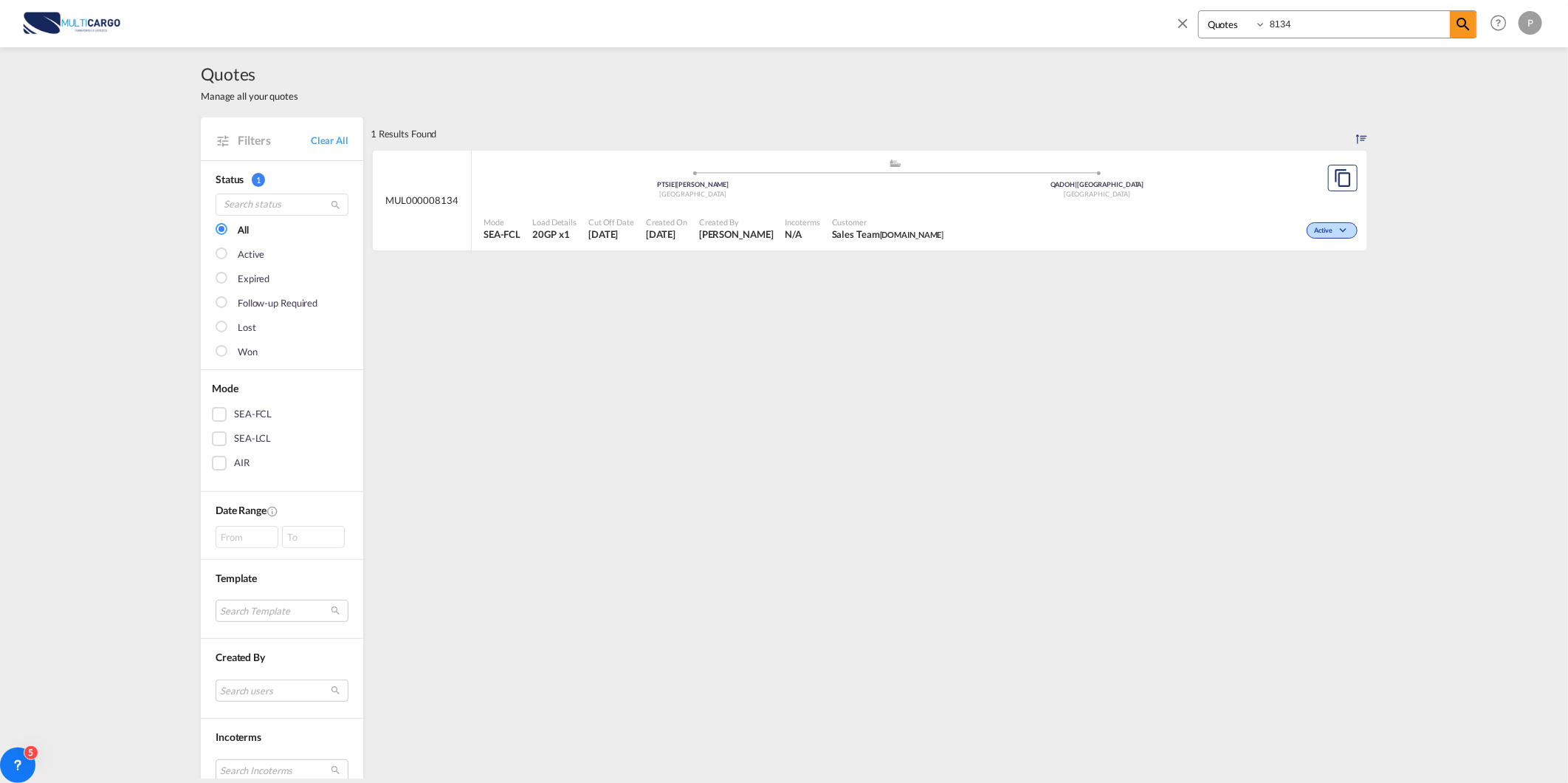
click at [814, 208] on div "Mode SEA-FCL Load Details 20GP x1 Cut Off Date 14 Aug 2025 Created On 14 Aug 20…" at bounding box center [919, 229] width 895 height 44
